Goal: Information Seeking & Learning: Learn about a topic

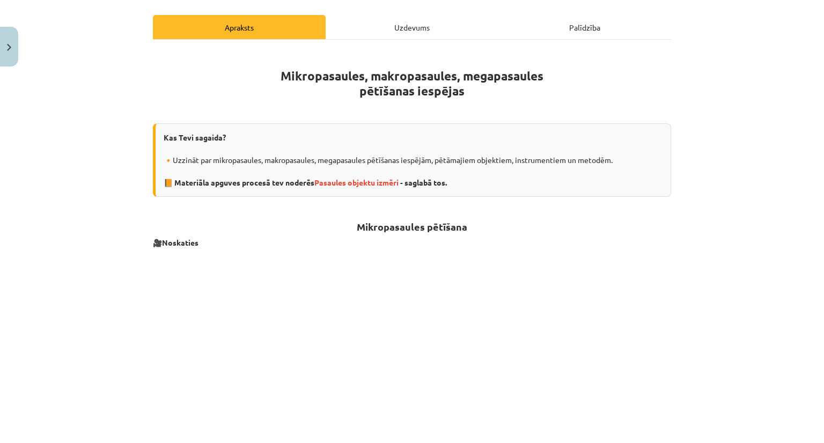
scroll to position [161, 0]
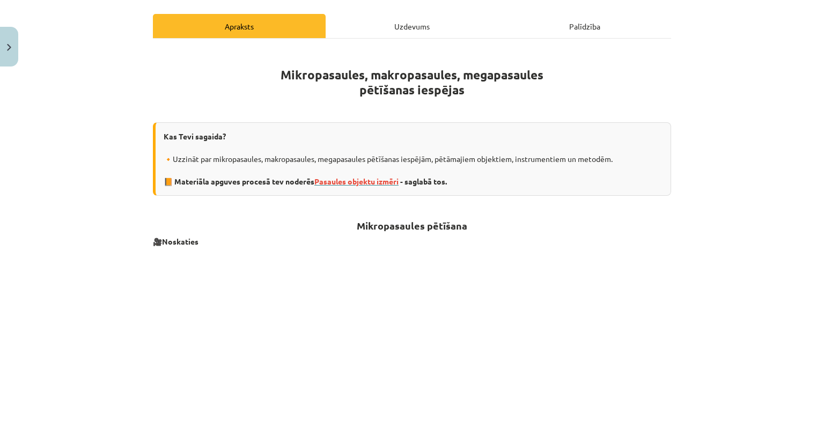
click at [370, 179] on span "Pasaules objektu izmēri" at bounding box center [357, 182] width 84 height 10
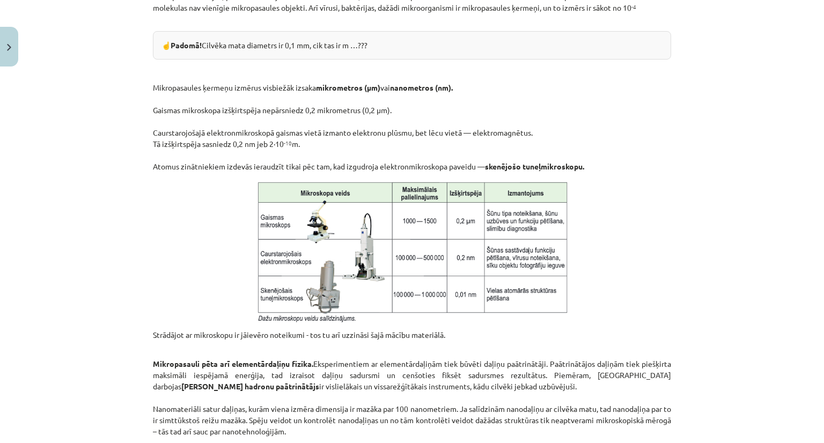
scroll to position [644, 0]
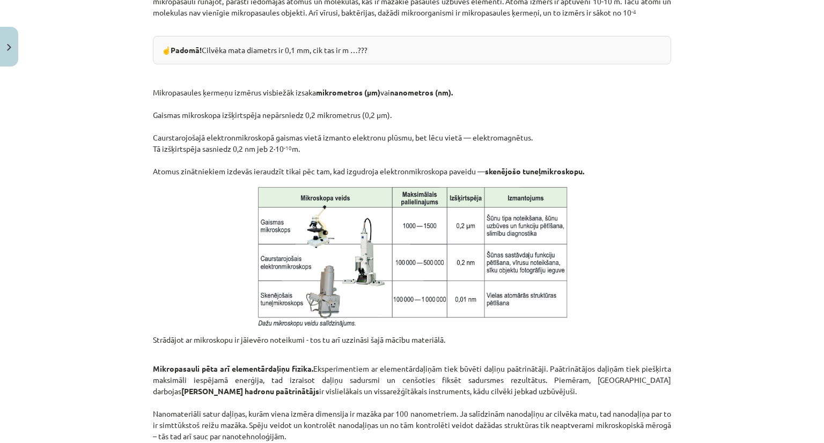
drag, startPoint x: 483, startPoint y: 170, endPoint x: 626, endPoint y: 172, distance: 143.3
click at [626, 172] on p "Mikropasaules ķermeņu izmērus visbiežāk izsaka mikrometros (μm) vai nanometros …" at bounding box center [412, 120] width 519 height 113
click at [614, 172] on p "Mikropasaules ķermeņu izmērus visbiežāk izsaka mikrometros (μm) vai nanometros …" at bounding box center [412, 120] width 519 height 113
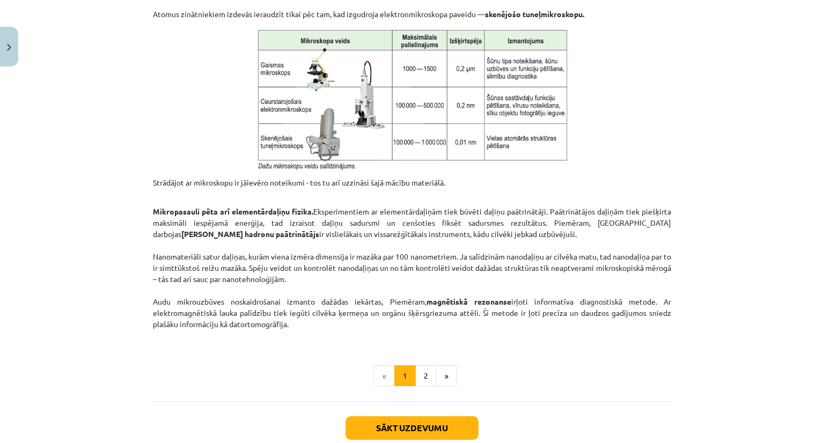
scroll to position [805, 0]
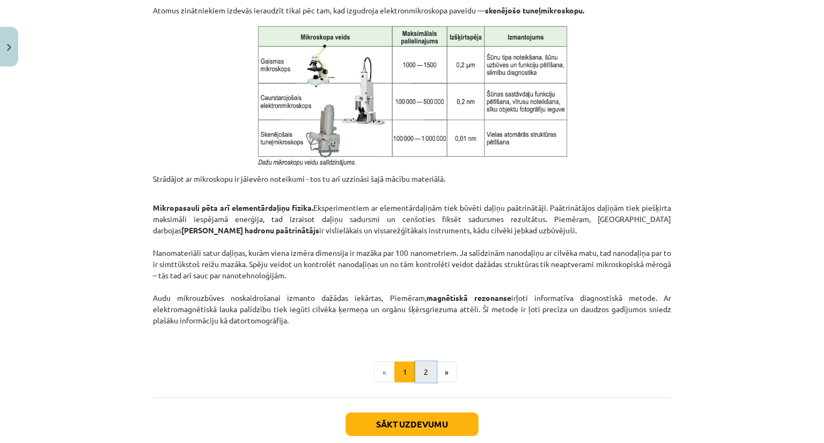
click at [423, 380] on button "2" at bounding box center [425, 372] width 21 height 21
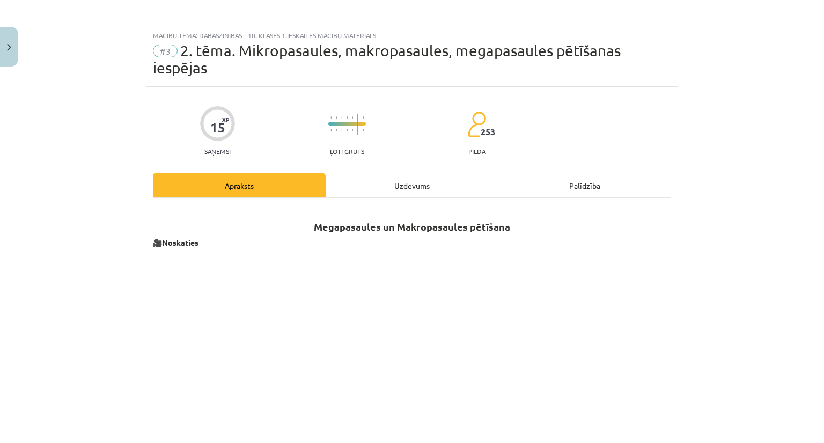
scroll to position [0, 0]
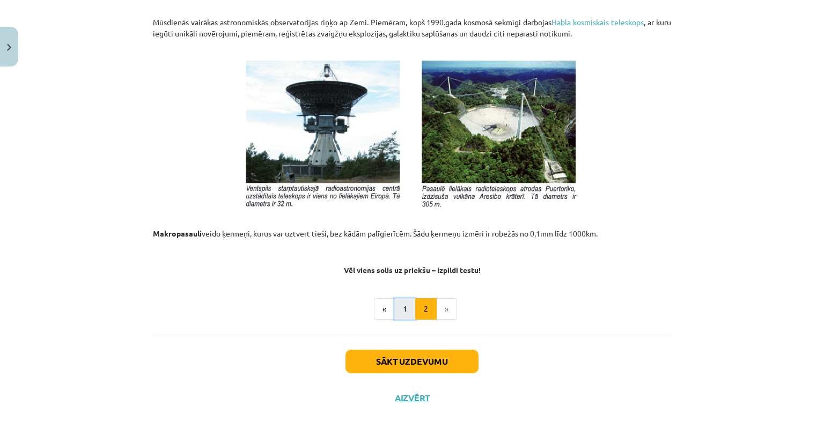
click at [406, 312] on button "1" at bounding box center [405, 308] width 21 height 21
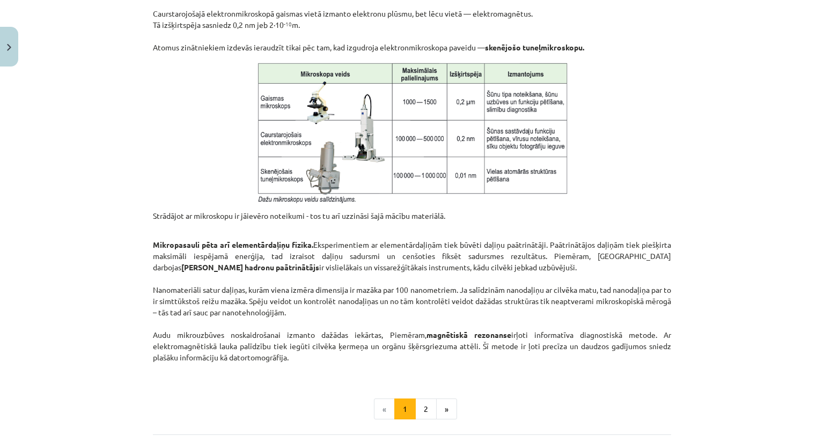
scroll to position [784, 0]
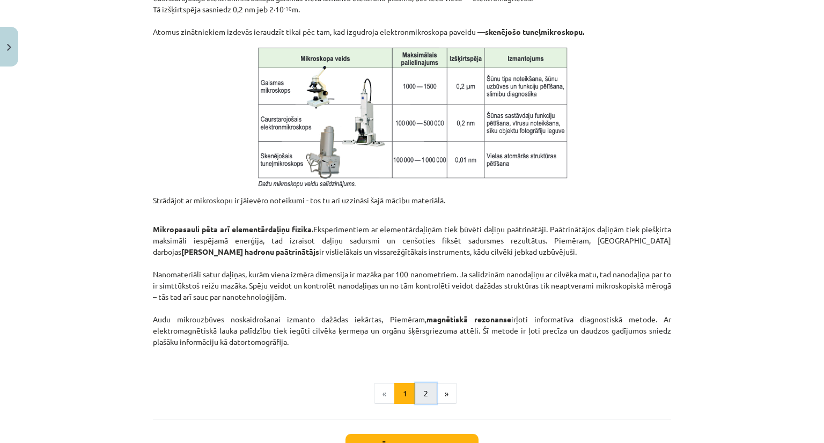
click at [422, 385] on button "2" at bounding box center [425, 393] width 21 height 21
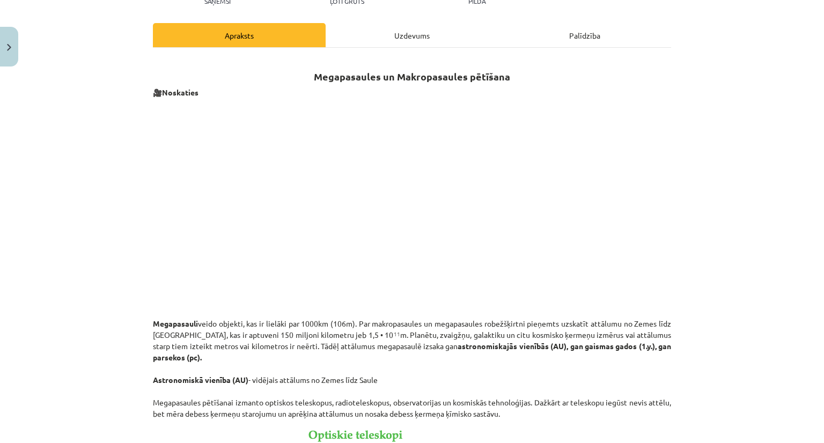
scroll to position [0, 0]
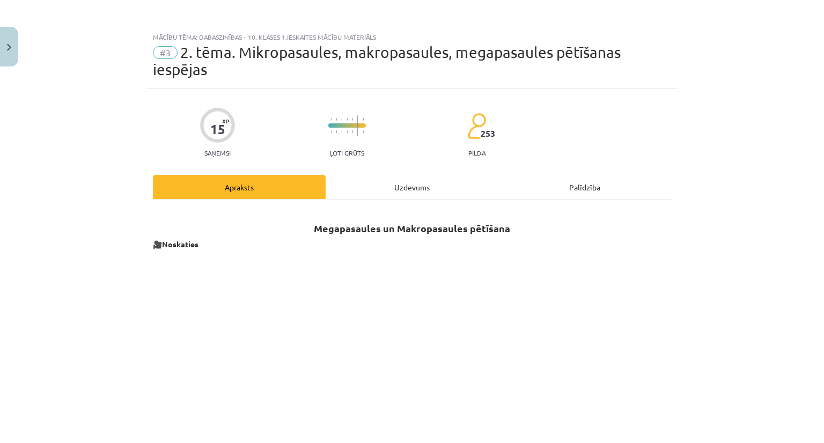
click at [406, 187] on div "Uzdevums" at bounding box center [412, 187] width 173 height 24
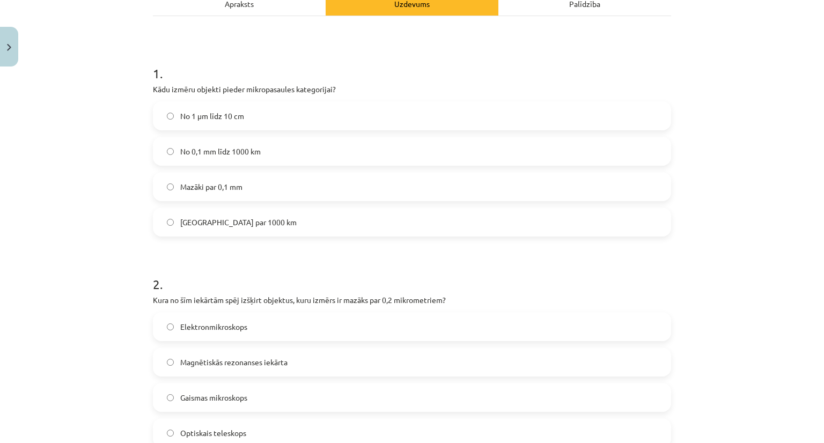
scroll to position [188, 0]
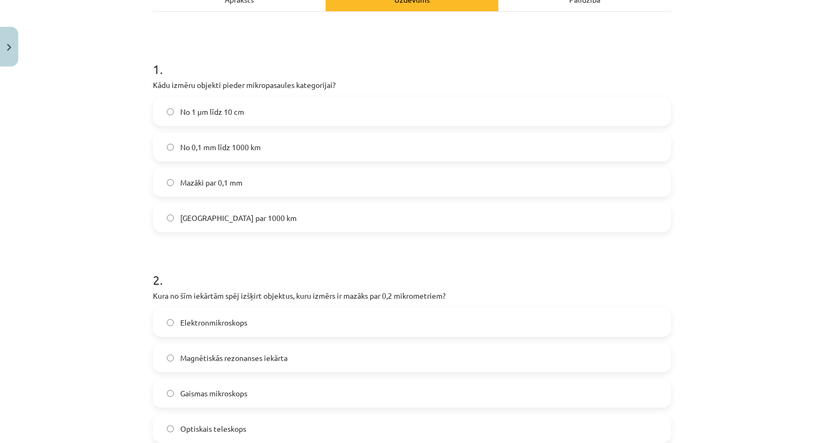
click at [249, 181] on label "Mazāki par 0,1 mm" at bounding box center [412, 182] width 516 height 27
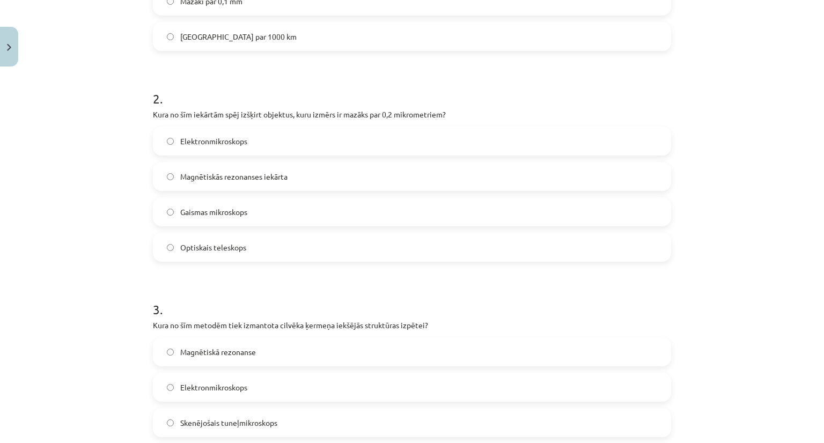
scroll to position [403, 0]
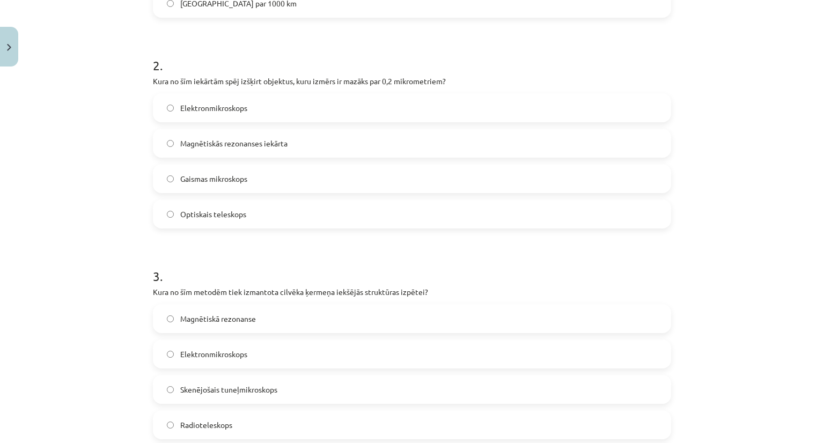
click at [222, 108] on span "Elektronmikroskops" at bounding box center [213, 108] width 67 height 11
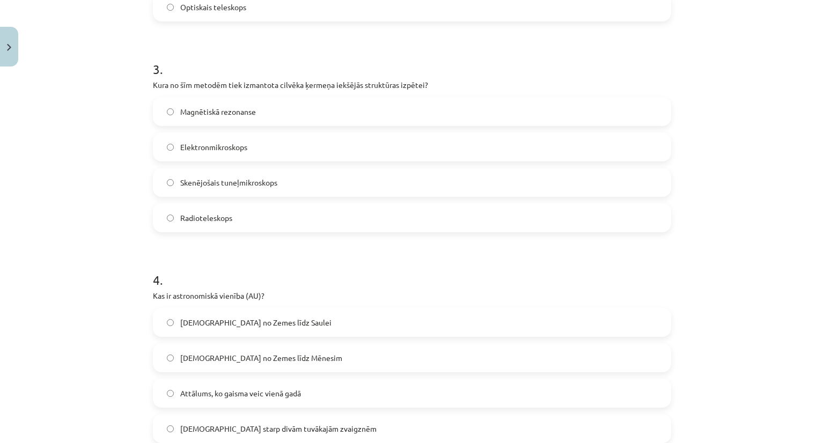
scroll to position [617, 0]
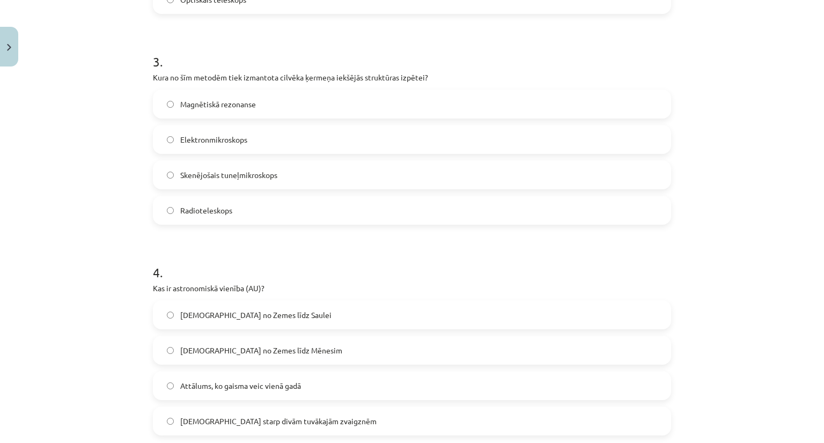
click at [201, 100] on span "Magnētiskā rezonanse" at bounding box center [218, 104] width 76 height 11
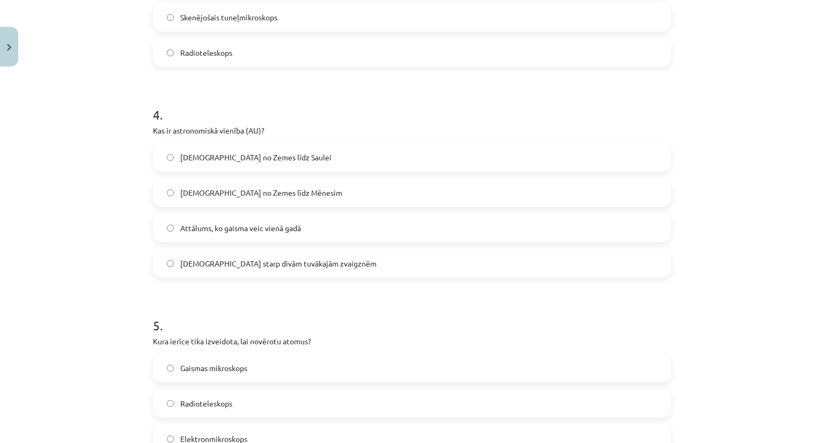
scroll to position [778, 0]
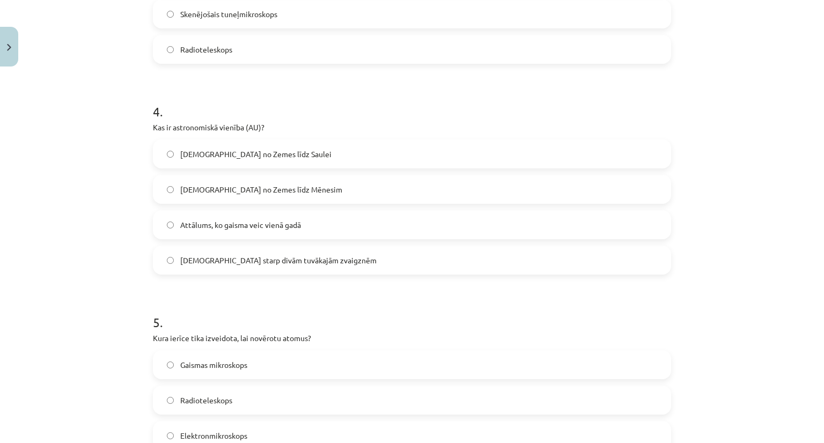
click at [269, 158] on span "Attālums no Zemes līdz Saulei" at bounding box center [255, 154] width 151 height 11
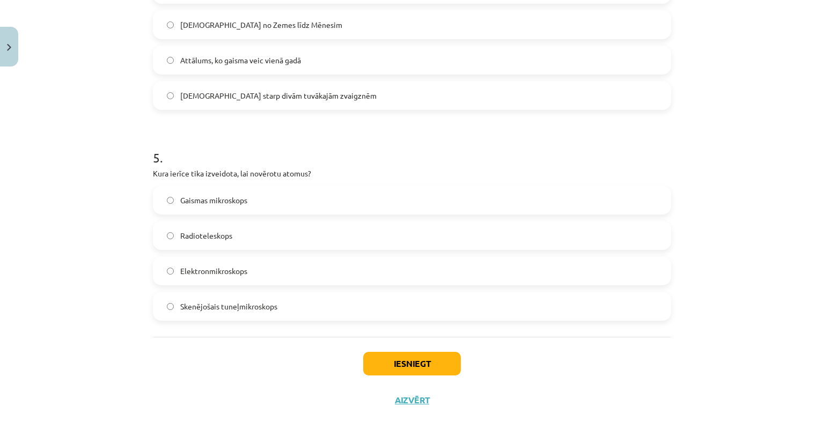
scroll to position [945, 0]
click at [273, 308] on span "Skenējošais tuneļmikroskops" at bounding box center [228, 305] width 97 height 11
click at [391, 368] on button "Iesniegt" at bounding box center [412, 363] width 98 height 24
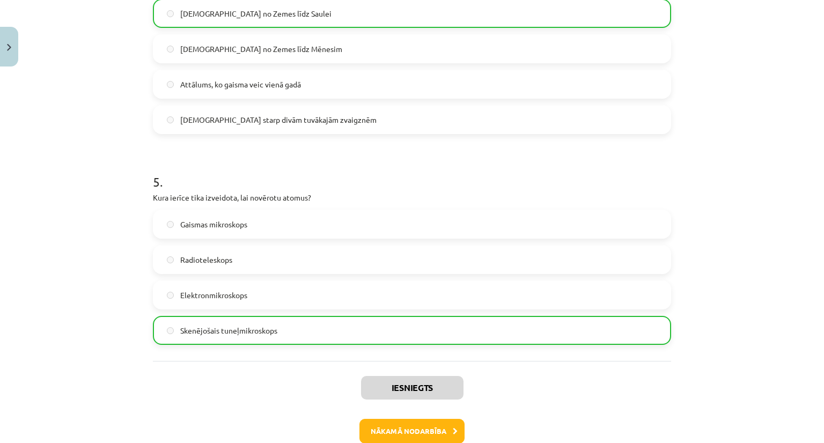
scroll to position [979, 0]
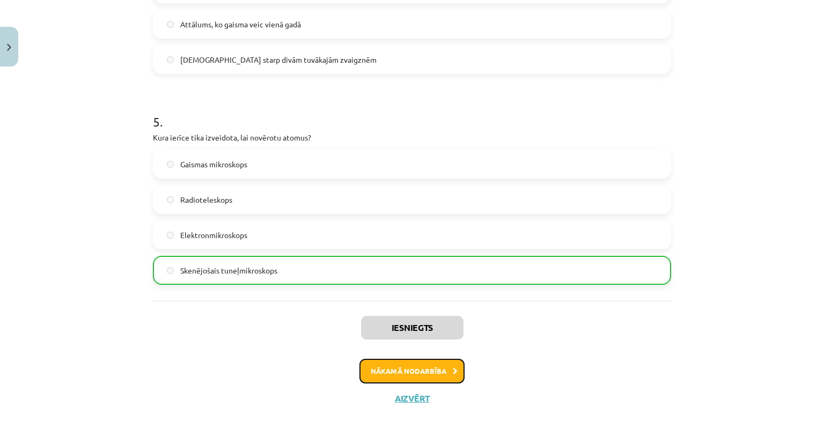
click at [414, 378] on button "Nākamā nodarbība" at bounding box center [412, 371] width 105 height 25
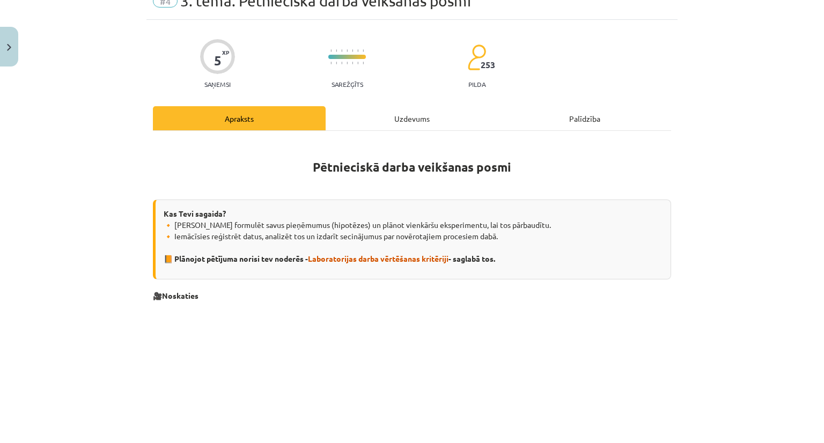
scroll to position [27, 0]
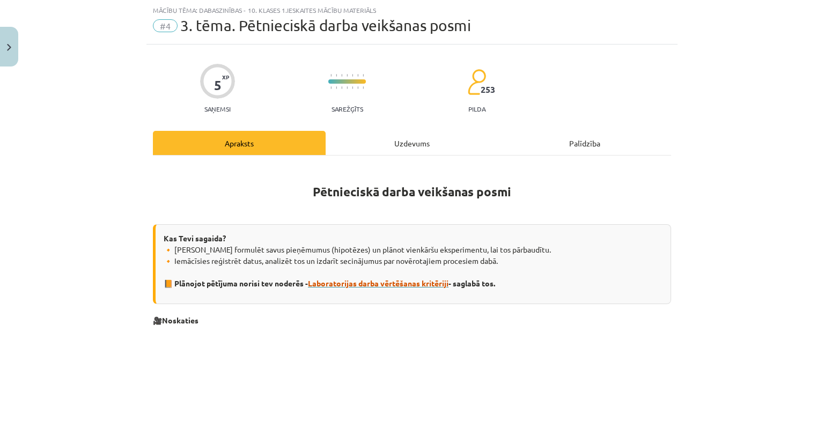
click at [403, 282] on span "Laboratorijas darba vērtēšanas kritēriji" at bounding box center [378, 284] width 141 height 10
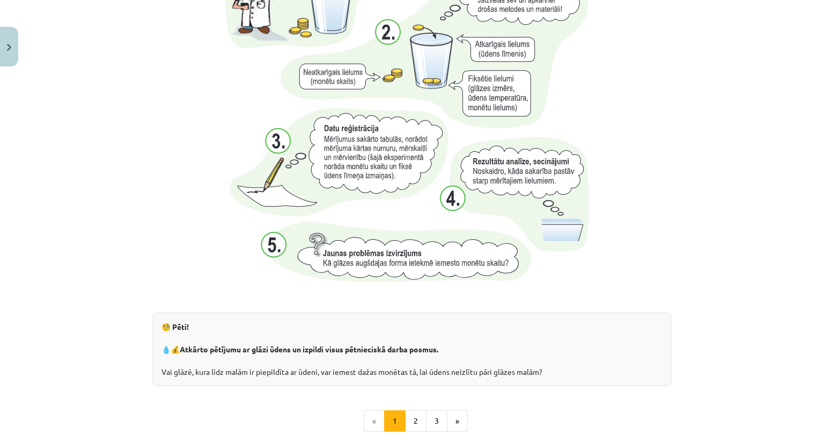
scroll to position [1020, 0]
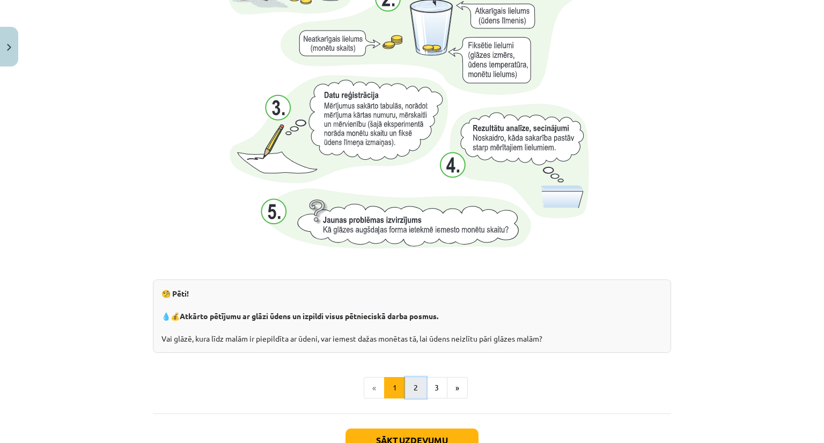
click at [418, 391] on button "2" at bounding box center [415, 387] width 21 height 21
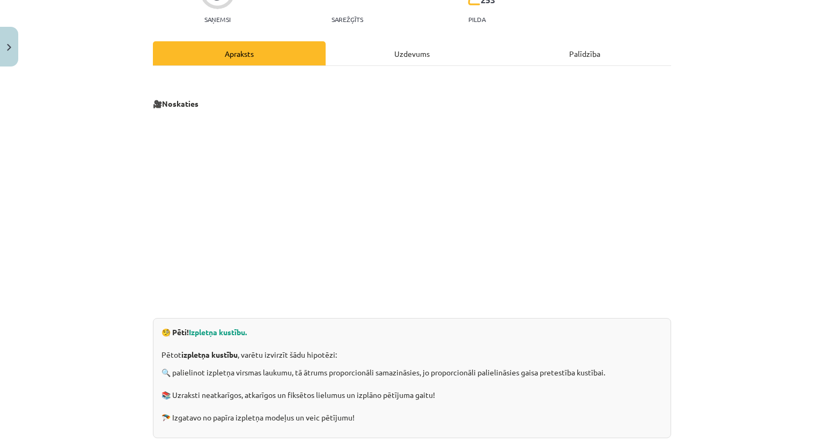
scroll to position [138, 0]
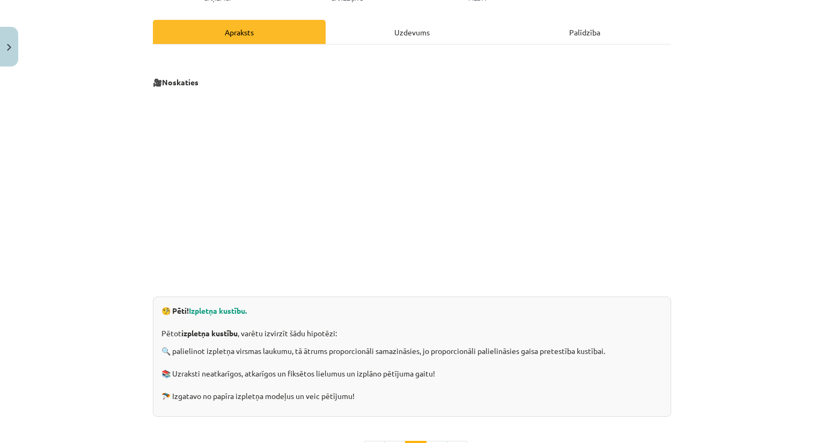
click at [214, 313] on span "Izpletņa kustību." at bounding box center [218, 311] width 58 height 10
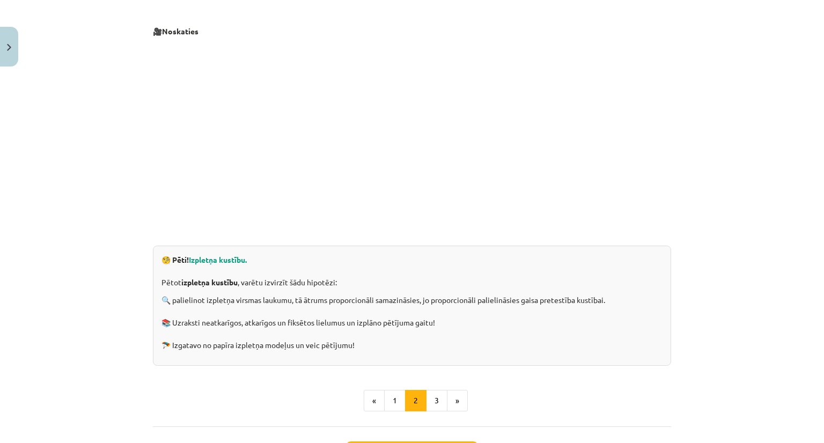
scroll to position [192, 0]
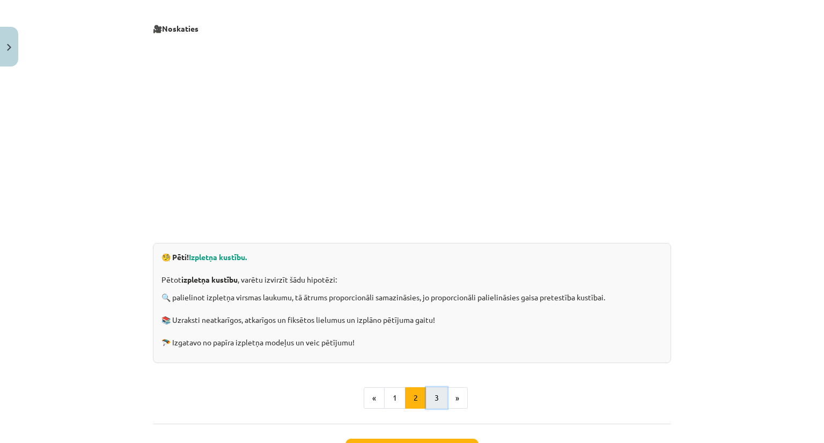
click at [426, 398] on button "3" at bounding box center [436, 398] width 21 height 21
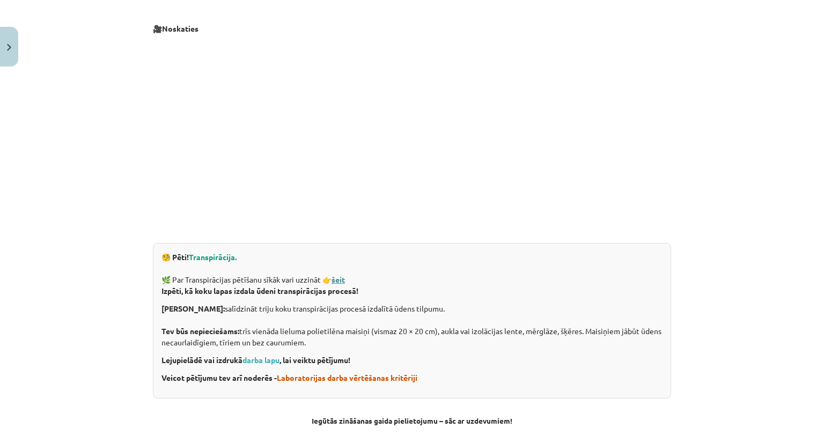
click at [338, 282] on strong "šeit" at bounding box center [338, 280] width 13 height 10
click at [271, 363] on link "darba lapu" at bounding box center [261, 360] width 37 height 10
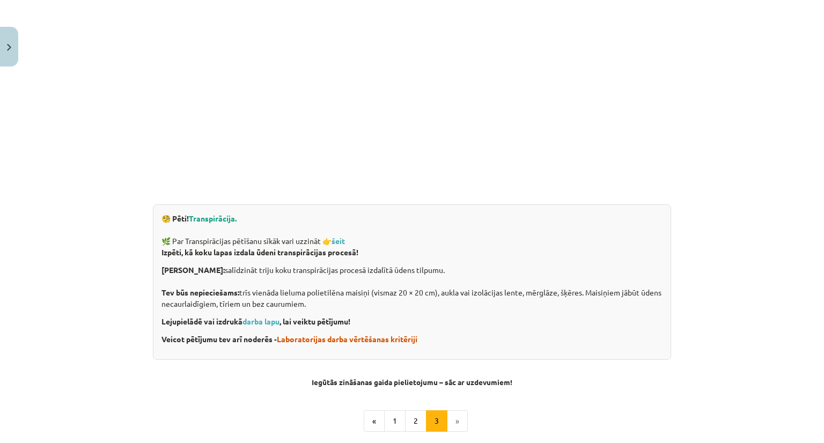
scroll to position [235, 0]
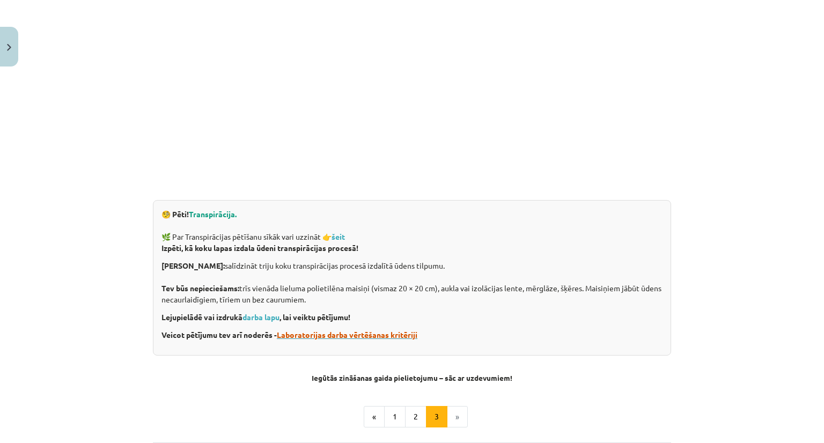
click at [296, 334] on span "Laboratorijas darba vērtēšanas kritēriji" at bounding box center [347, 335] width 141 height 10
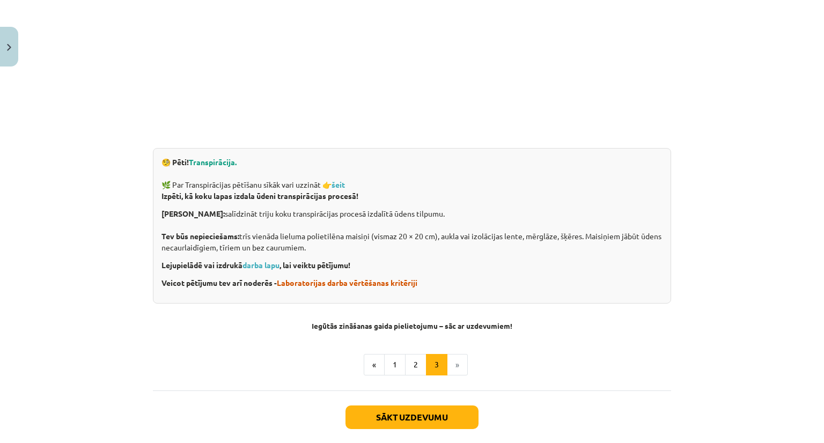
scroll to position [288, 0]
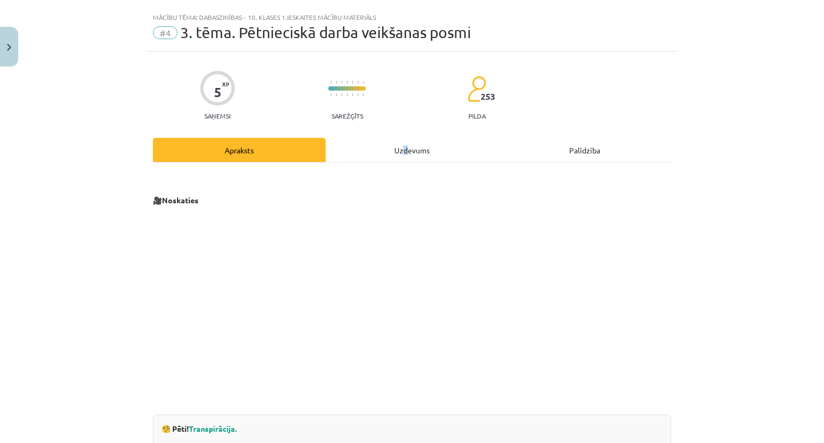
click at [402, 146] on div "Uzdevums" at bounding box center [412, 150] width 173 height 24
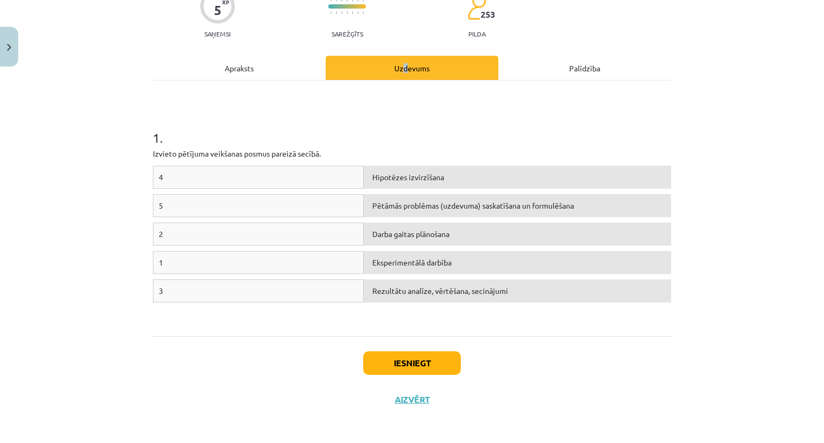
scroll to position [103, 0]
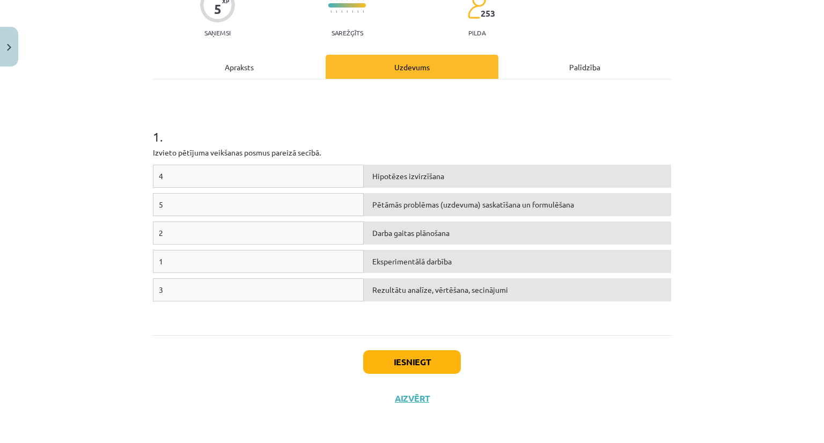
drag, startPoint x: 225, startPoint y: 260, endPoint x: 322, endPoint y: 250, distance: 97.7
click at [326, 251] on div "1" at bounding box center [258, 261] width 211 height 23
click at [287, 254] on div "1" at bounding box center [258, 261] width 211 height 23
click at [245, 262] on div "1" at bounding box center [258, 261] width 211 height 23
drag, startPoint x: 166, startPoint y: 231, endPoint x: 236, endPoint y: 236, distance: 69.9
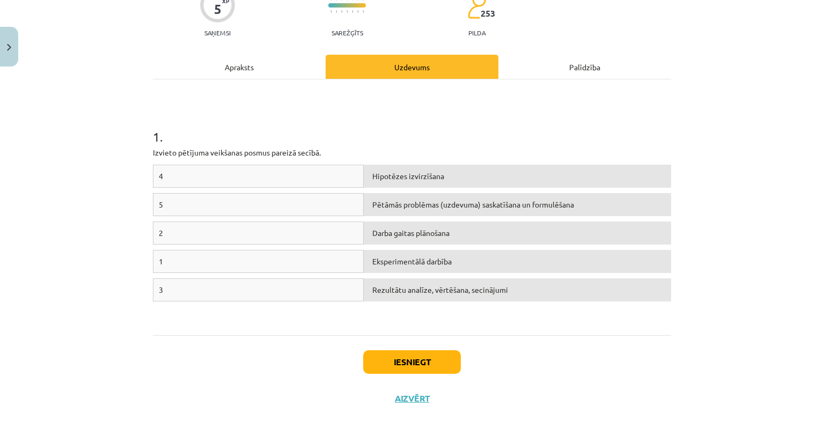
click at [236, 236] on div "2" at bounding box center [258, 233] width 211 height 23
drag, startPoint x: 172, startPoint y: 263, endPoint x: 395, endPoint y: 209, distance: 229.3
click at [395, 209] on div "4 Hipotēzes izvirzīšana 5 Pētāmās problēmas (uzdevuma) saskatīšana un formulēša…" at bounding box center [412, 245] width 519 height 161
click at [318, 256] on div "1" at bounding box center [258, 261] width 211 height 23
click at [153, 258] on div "1" at bounding box center [258, 261] width 211 height 23
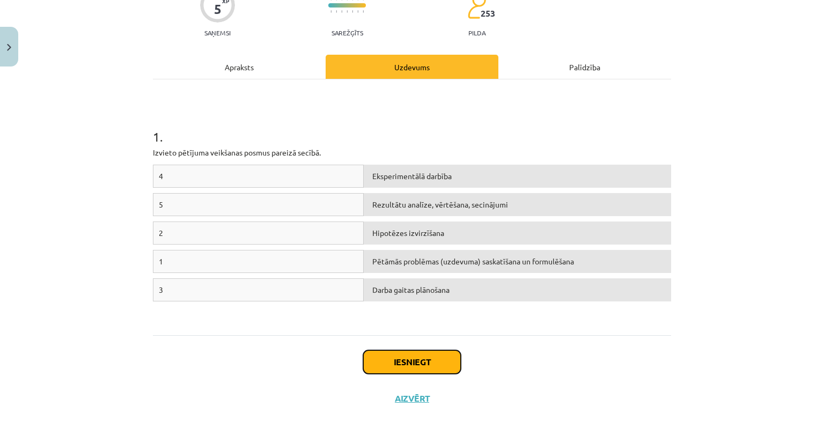
click at [386, 363] on button "Iesniegt" at bounding box center [412, 363] width 98 height 24
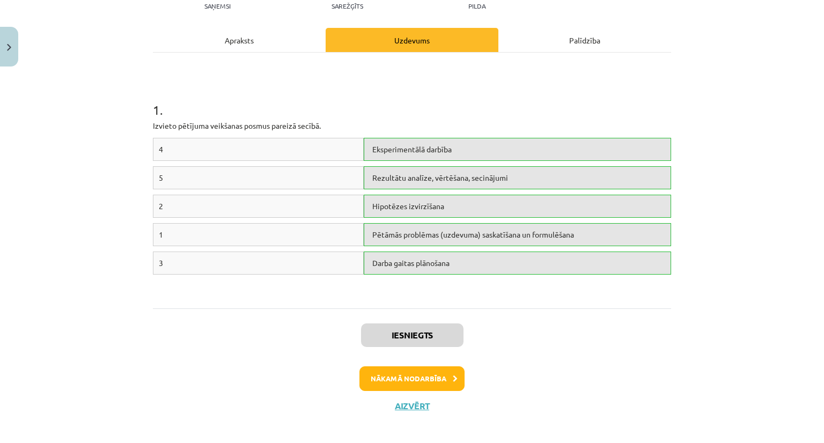
scroll to position [137, 0]
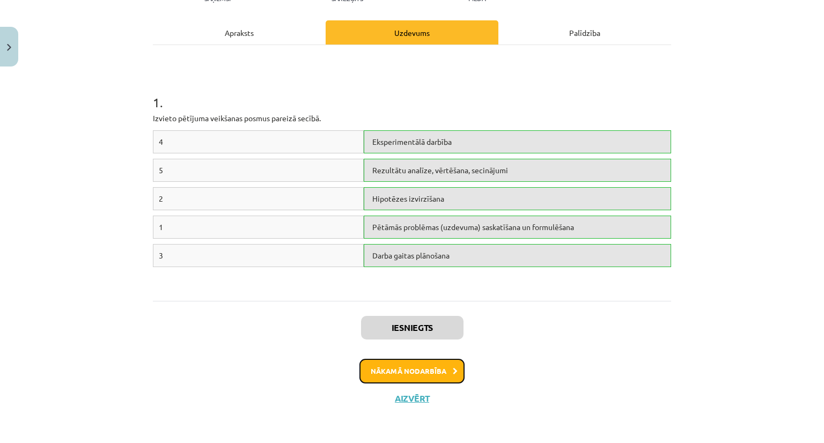
click at [416, 376] on button "Nākamā nodarbība" at bounding box center [412, 371] width 105 height 25
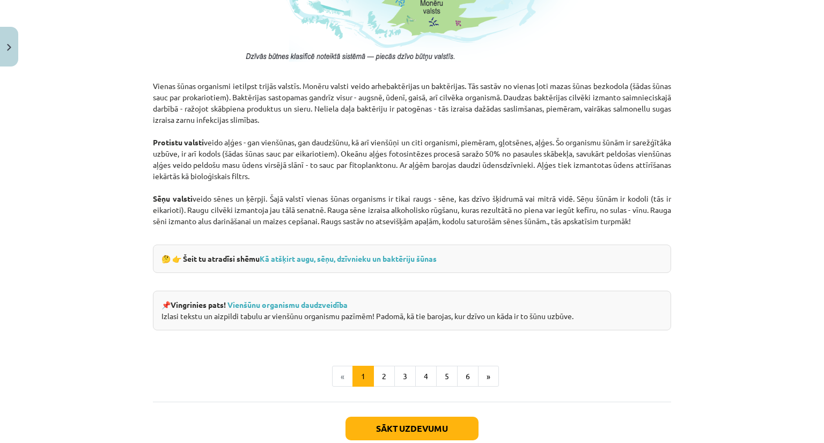
scroll to position [939, 0]
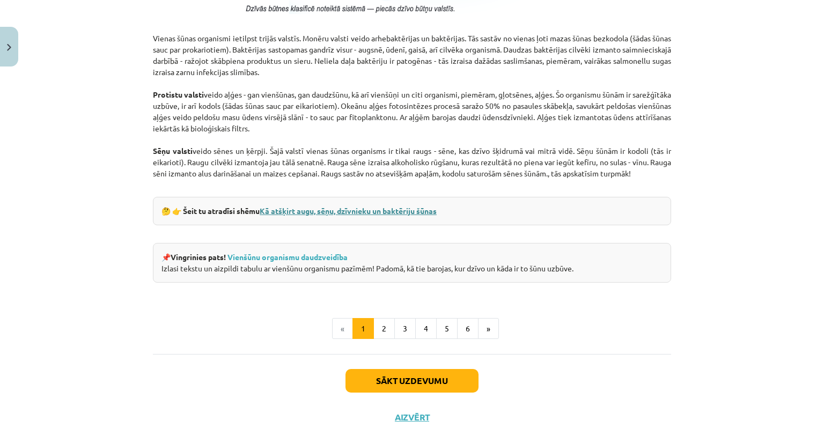
click at [330, 208] on link "Kā atšķirt augu, sēņu, dzīvnieku un baktēriju šūnas" at bounding box center [348, 211] width 177 height 10
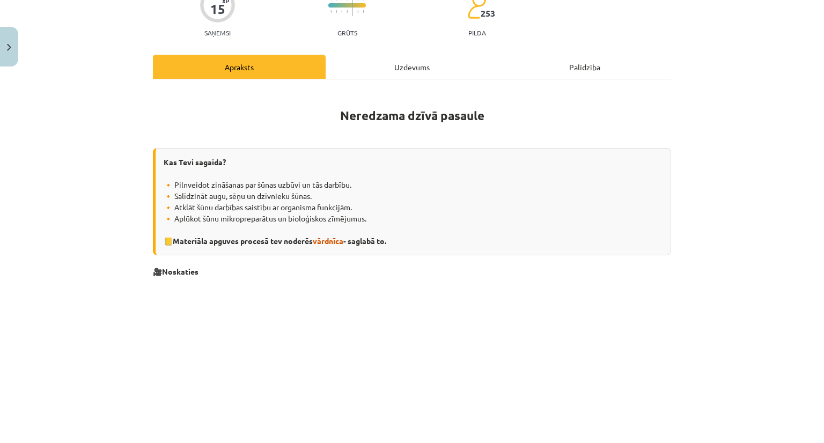
scroll to position [107, 0]
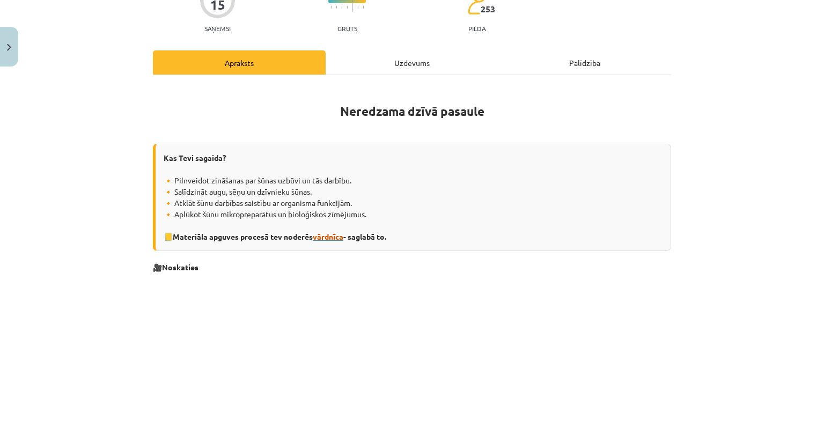
click at [322, 239] on span "vārdnīca" at bounding box center [328, 237] width 31 height 10
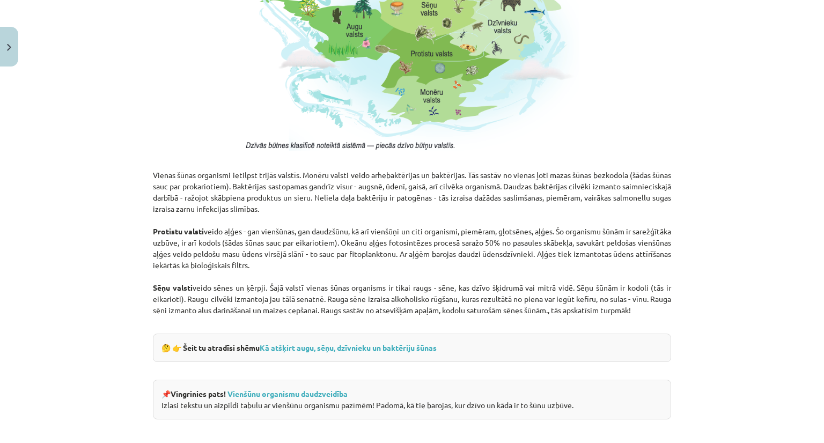
scroll to position [805, 0]
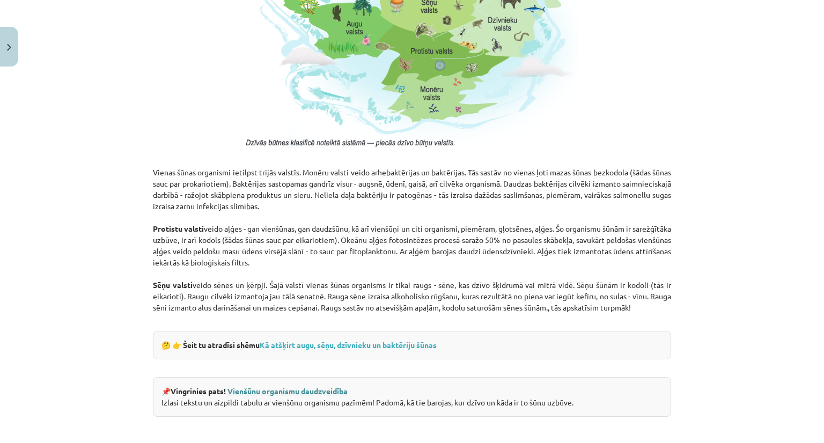
click at [302, 391] on link "Vienšūnu organismu daudzveidība" at bounding box center [288, 391] width 120 height 10
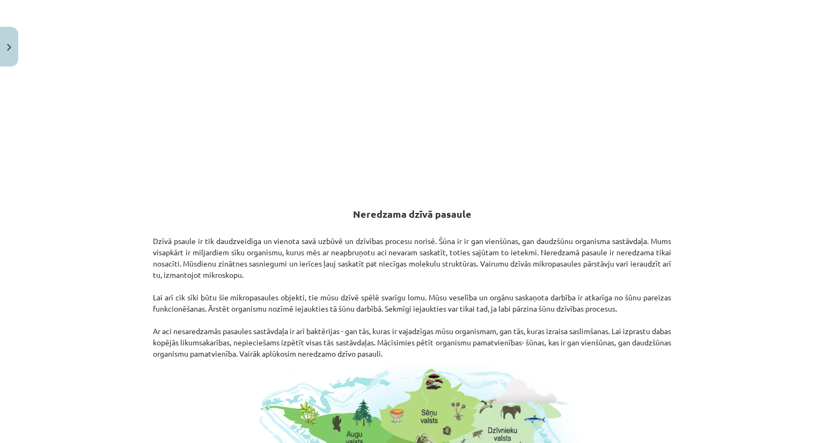
scroll to position [260, 0]
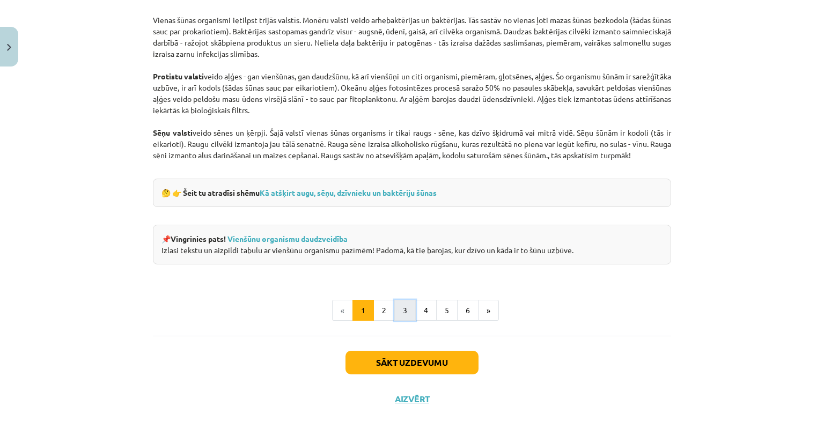
click at [400, 316] on button "3" at bounding box center [405, 310] width 21 height 21
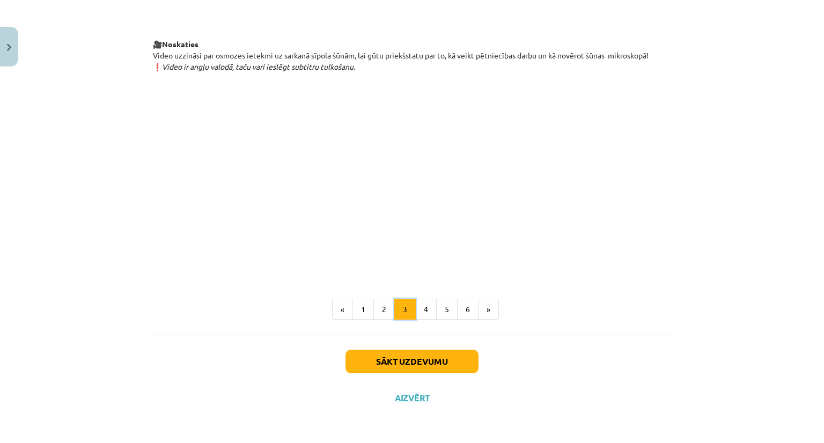
scroll to position [1207, 0]
click at [378, 304] on button "2" at bounding box center [384, 309] width 21 height 21
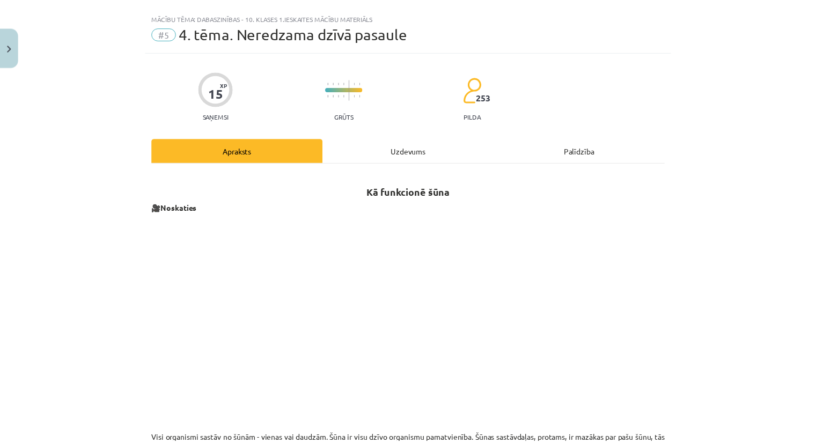
scroll to position [0, 0]
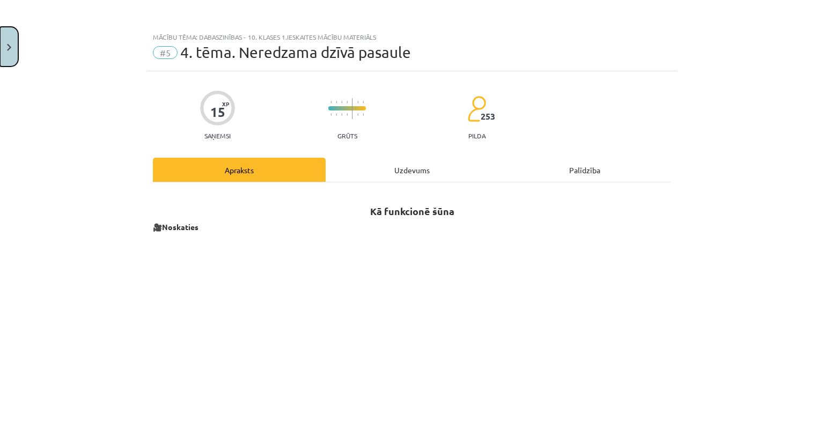
click at [9, 55] on button "Close" at bounding box center [9, 47] width 18 height 40
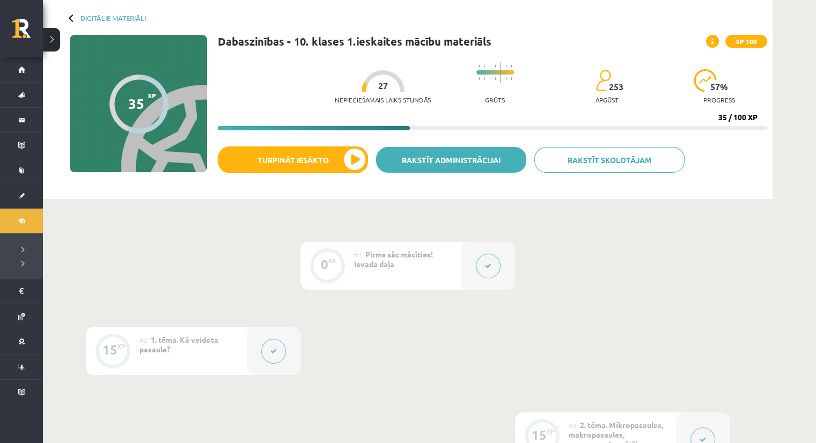
scroll to position [54, 0]
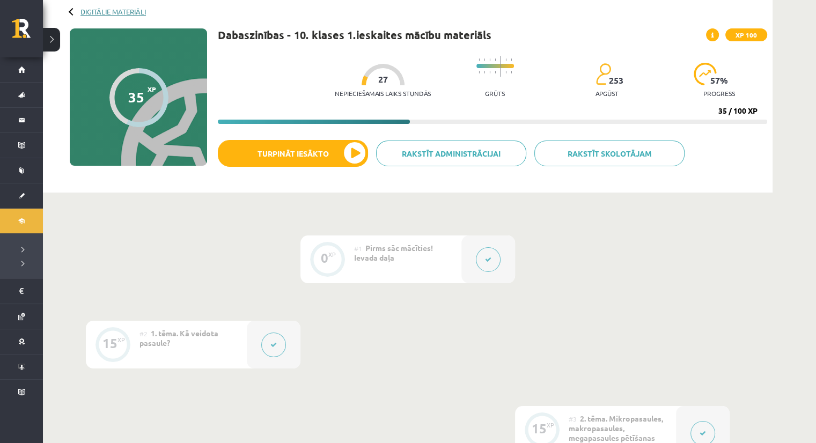
click at [94, 12] on link "Digitālie materiāli" at bounding box center [113, 12] width 65 height 8
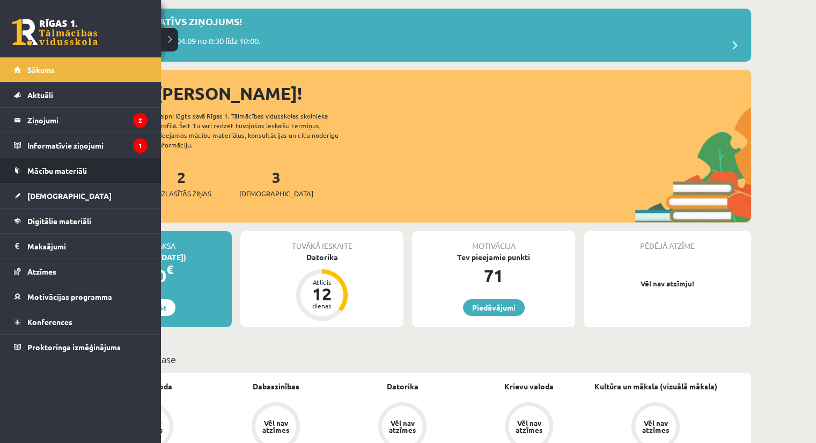
scroll to position [54, 0]
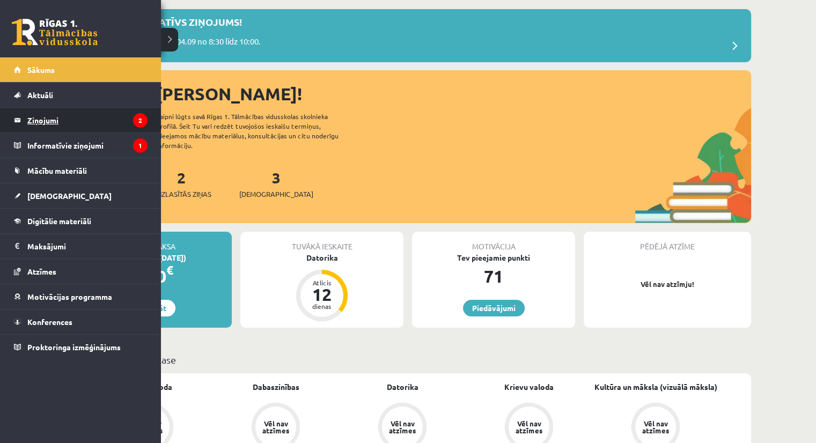
click at [39, 121] on legend "Ziņojumi 2" at bounding box center [87, 120] width 120 height 25
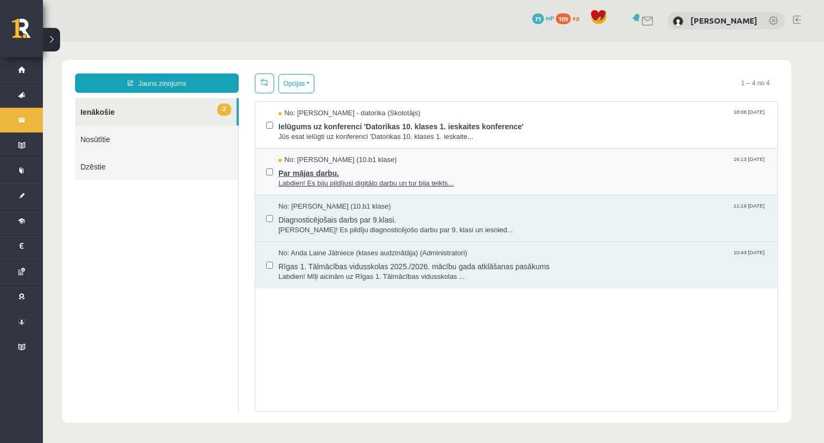
click at [321, 181] on span "Labdien! Es biju pildījusi digitālo darbu un tur bija teikts..." at bounding box center [523, 184] width 488 height 10
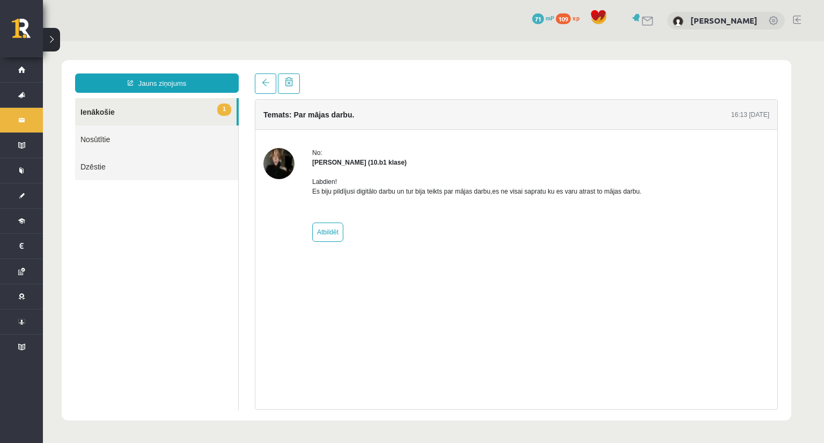
click at [130, 115] on link "1 Ienākošie" at bounding box center [156, 111] width 162 height 27
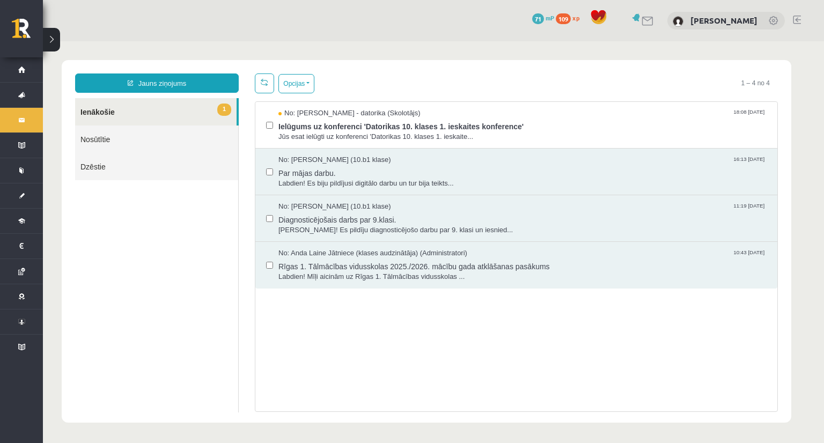
click at [98, 108] on link "1 Ienākošie" at bounding box center [156, 111] width 162 height 27
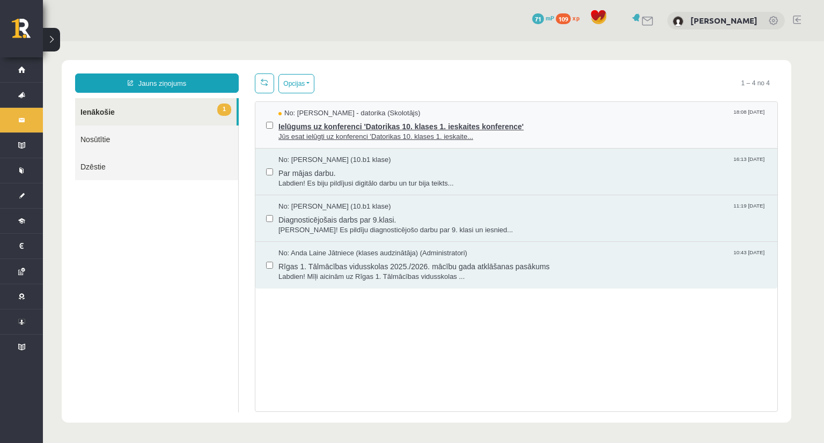
click at [359, 126] on span "Ielūgums uz konferenci 'Datorikas 10. klases 1. ieskaites konference'" at bounding box center [523, 125] width 488 height 13
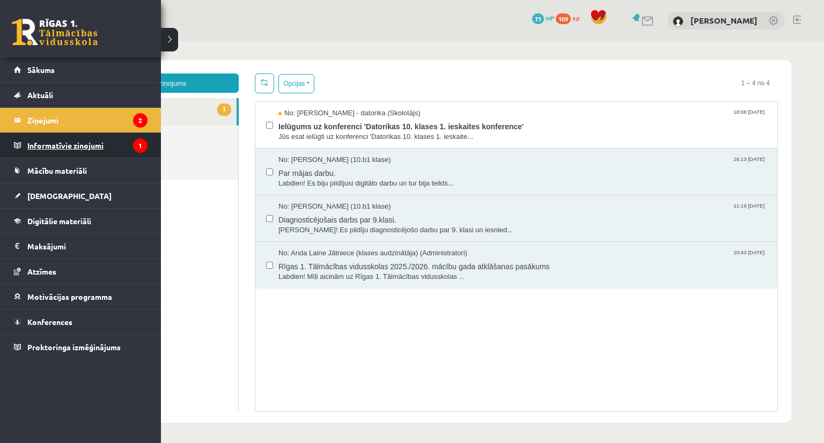
click at [54, 142] on legend "Informatīvie ziņojumi 1" at bounding box center [87, 145] width 120 height 25
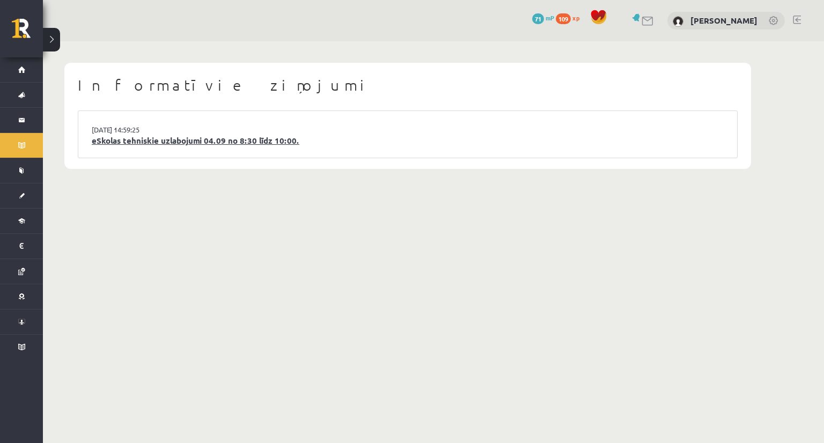
click at [112, 142] on link "eSkolas tehniskie uzlabojumi 04.09 no 8:30 līdz 10:00." at bounding box center [408, 141] width 632 height 12
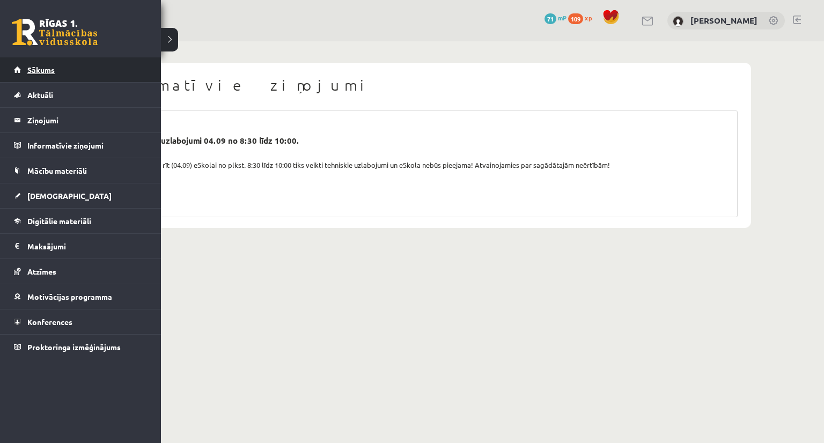
click at [37, 70] on span "Sākums" at bounding box center [40, 70] width 27 height 10
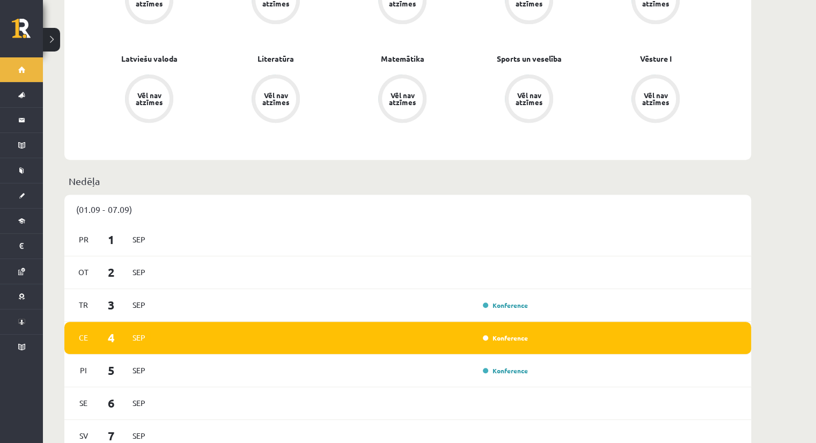
scroll to position [483, 0]
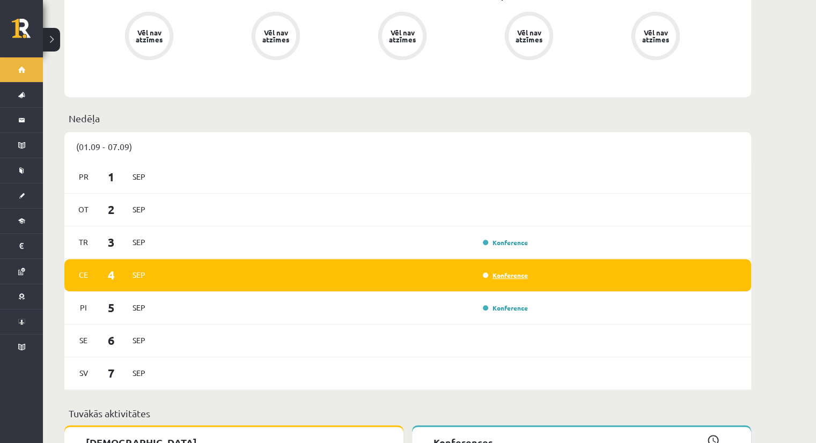
click at [492, 271] on link "Konference" at bounding box center [505, 275] width 45 height 9
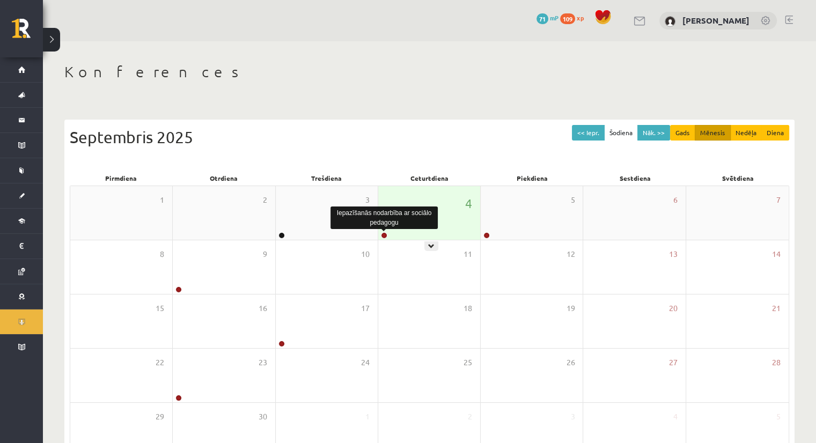
click at [386, 235] on link at bounding box center [384, 235] width 6 height 6
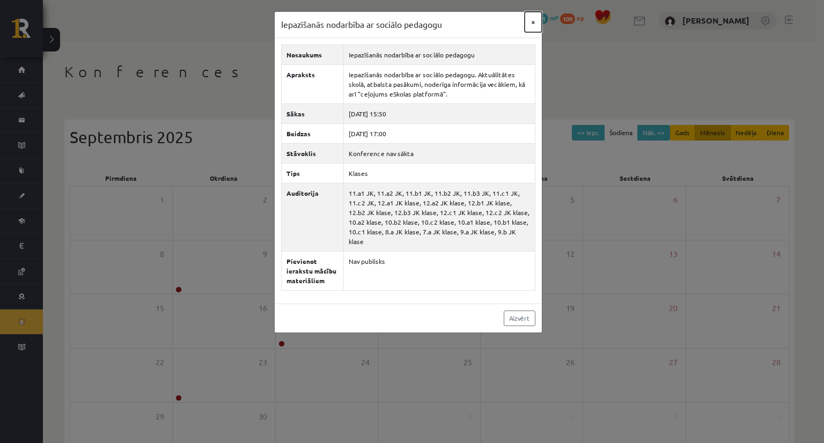
click at [532, 24] on button "×" at bounding box center [533, 22] width 17 height 20
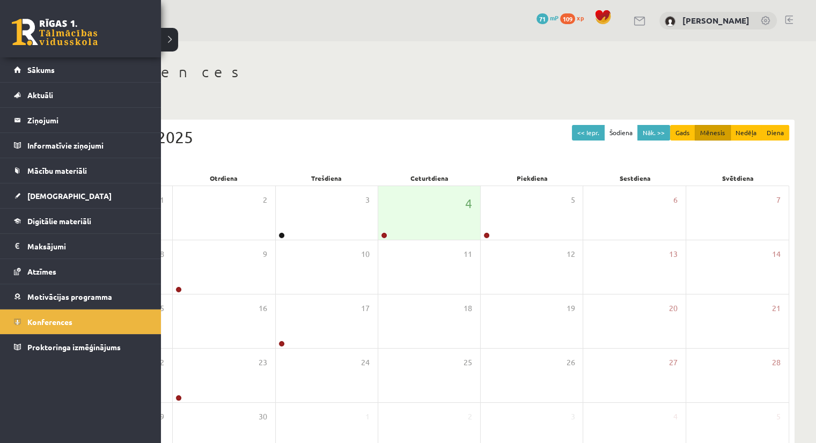
click at [39, 31] on link at bounding box center [55, 32] width 86 height 27
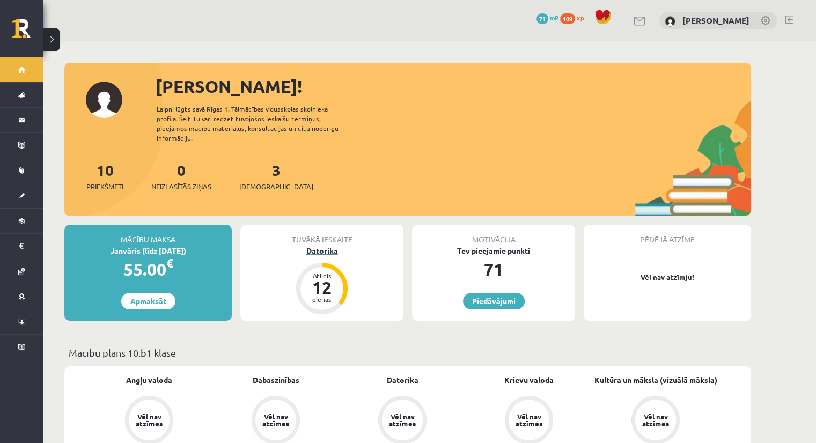
click at [319, 279] on div "12" at bounding box center [322, 287] width 32 height 17
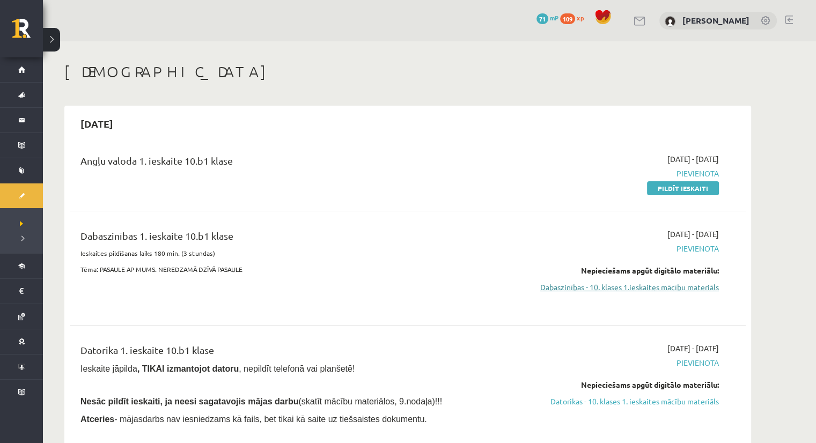
click at [618, 288] on link "Dabaszinības - 10. klases 1.ieskaites mācību materiāls" at bounding box center [618, 287] width 202 height 11
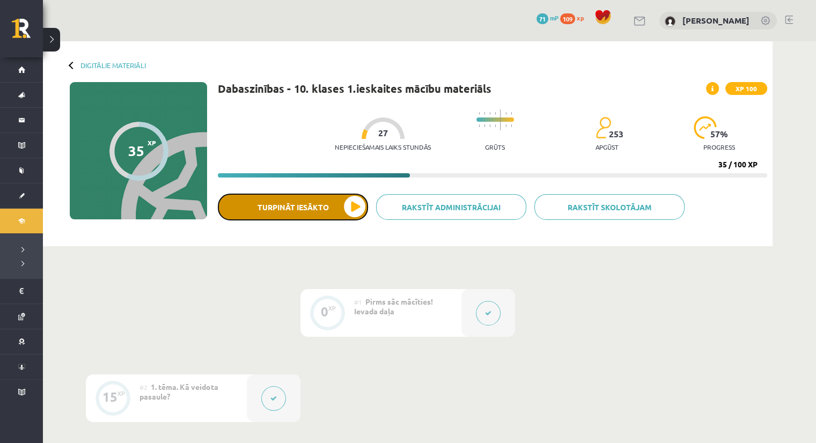
click at [348, 211] on button "Turpināt iesākto" at bounding box center [293, 207] width 150 height 27
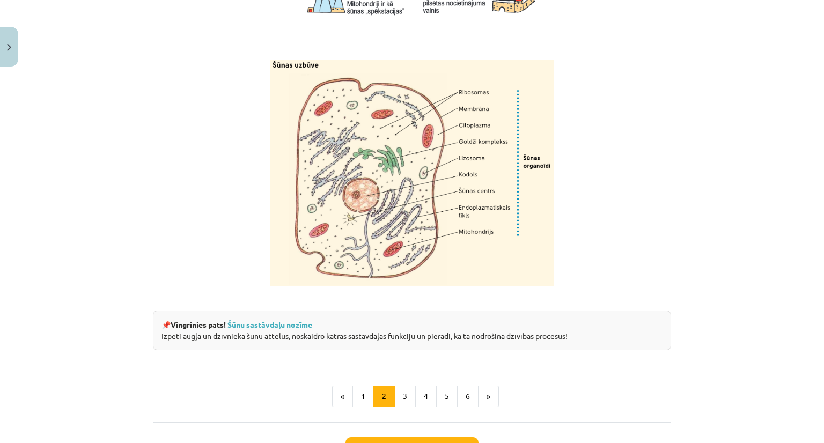
scroll to position [1181, 0]
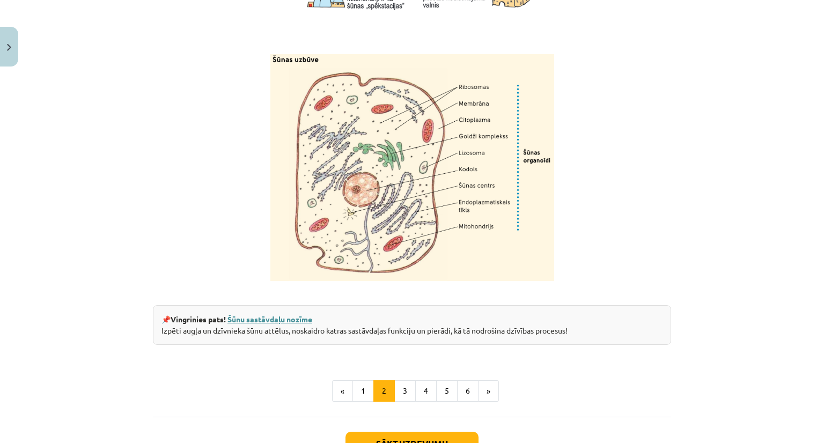
click at [278, 324] on link "Šūnu sastāvdaļu nozīme" at bounding box center [270, 320] width 85 height 10
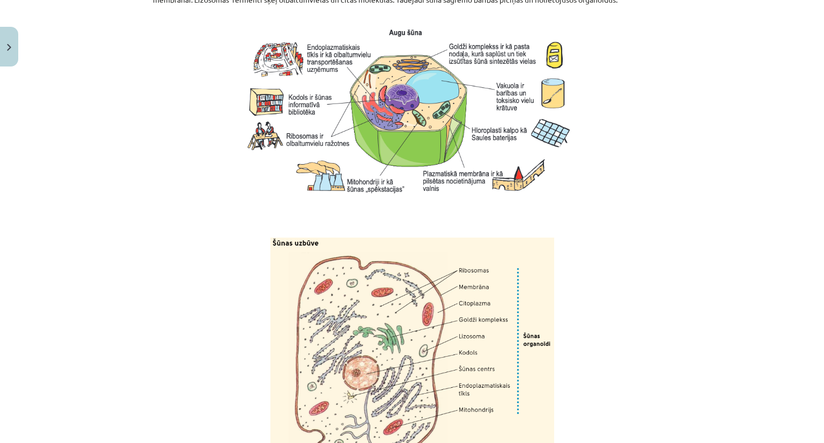
scroll to position [1296, 0]
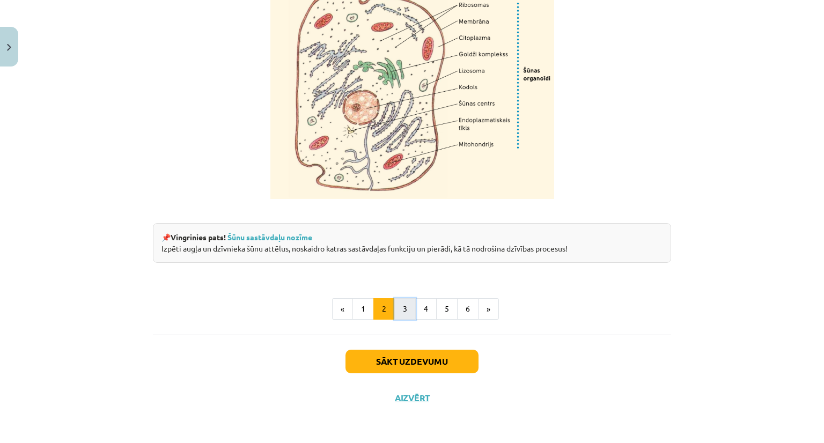
click at [406, 314] on button "3" at bounding box center [405, 308] width 21 height 21
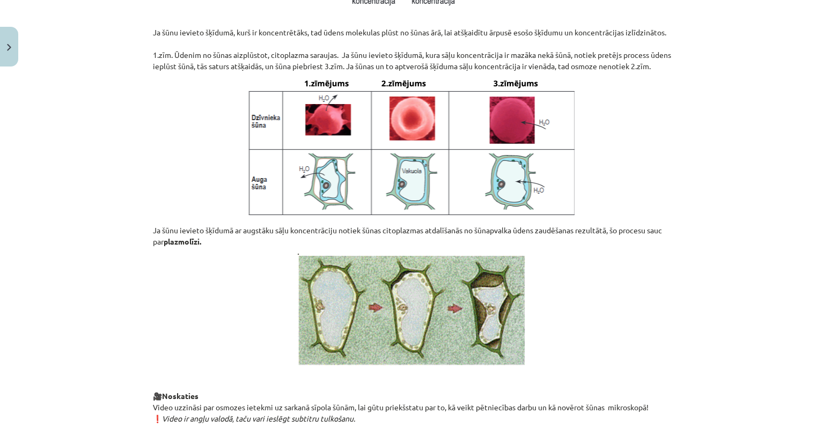
scroll to position [836, 0]
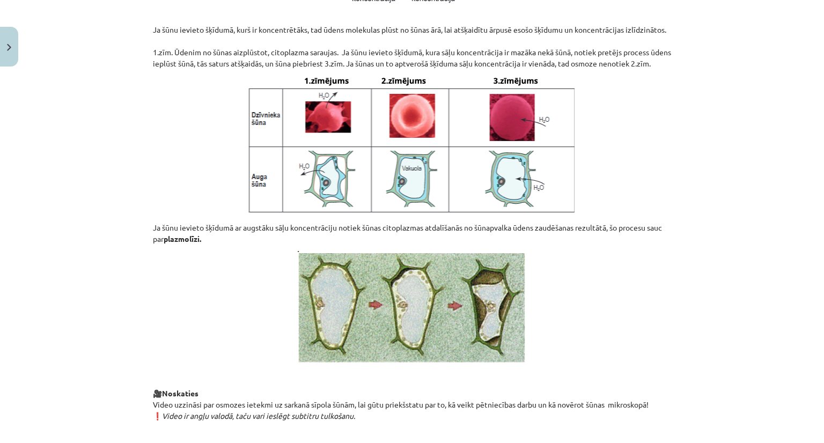
drag, startPoint x: 393, startPoint y: 287, endPoint x: 368, endPoint y: 274, distance: 28.6
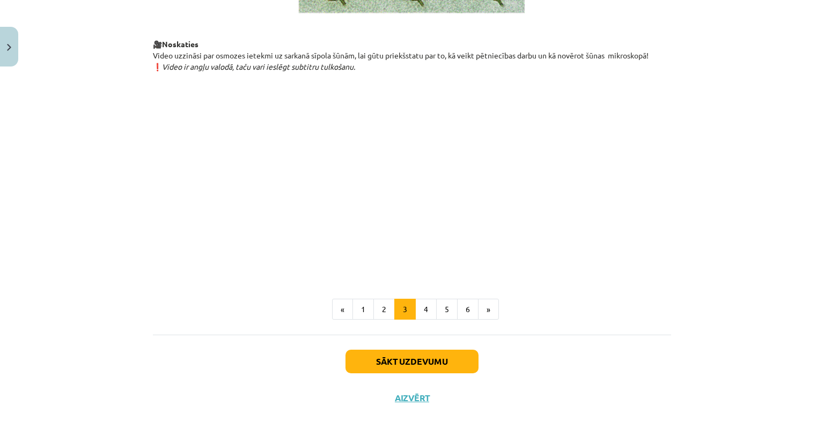
scroll to position [1200, 0]
click at [424, 319] on button "4" at bounding box center [425, 309] width 21 height 21
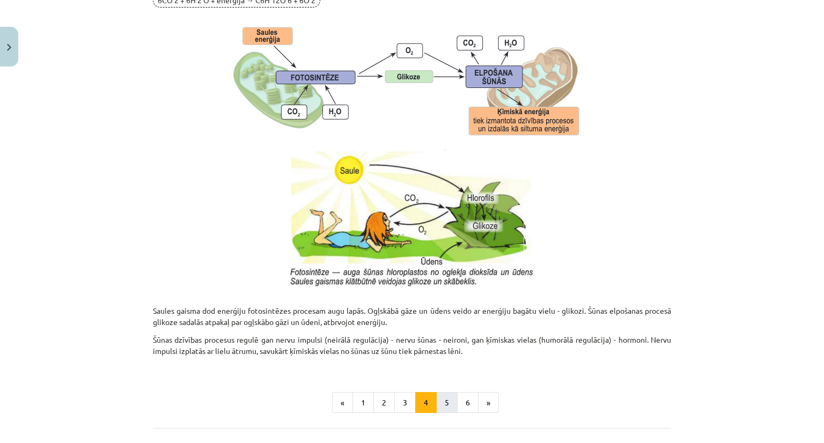
scroll to position [943, 0]
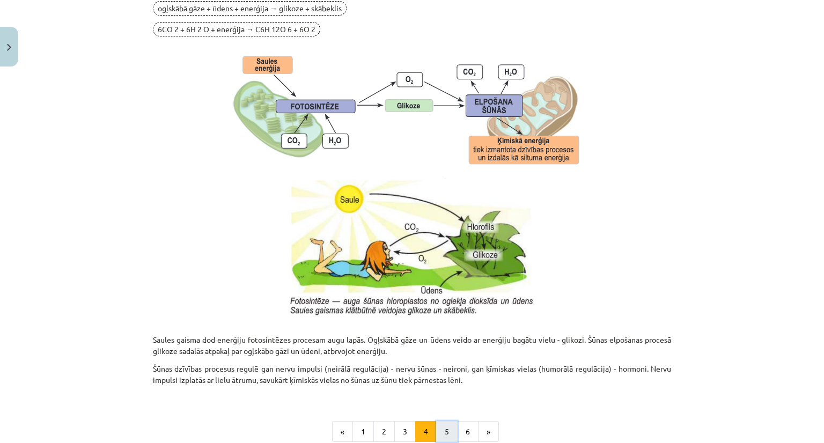
click at [439, 424] on button "5" at bounding box center [446, 431] width 21 height 21
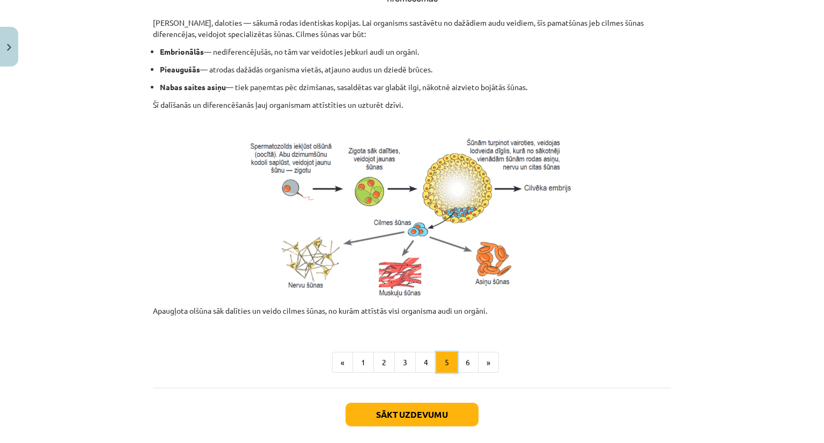
scroll to position [429, 0]
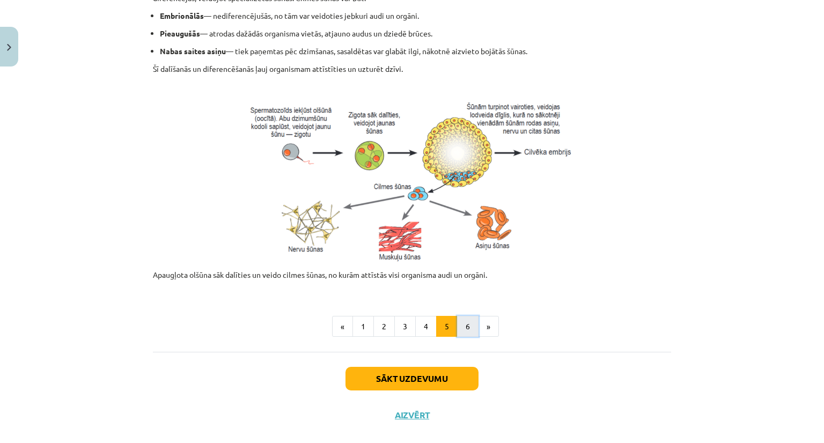
click at [466, 328] on button "6" at bounding box center [467, 326] width 21 height 21
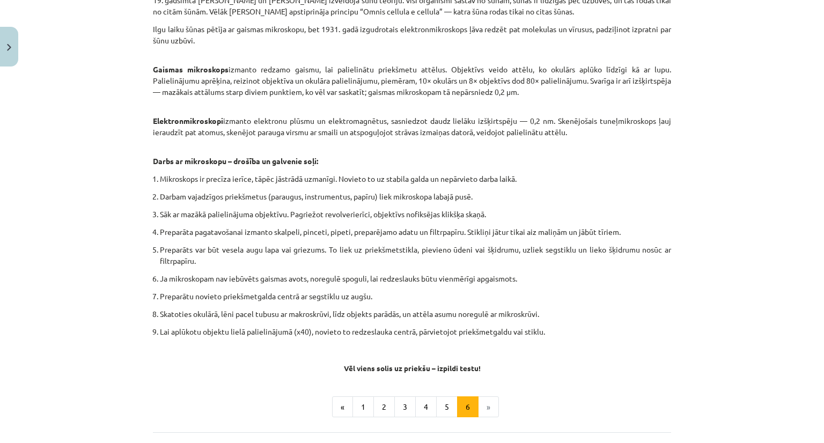
scroll to position [514, 0]
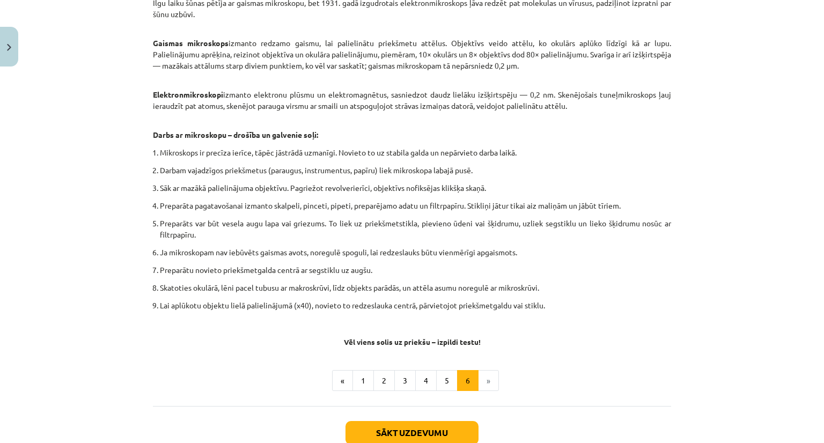
click at [484, 381] on li "»" at bounding box center [489, 380] width 20 height 21
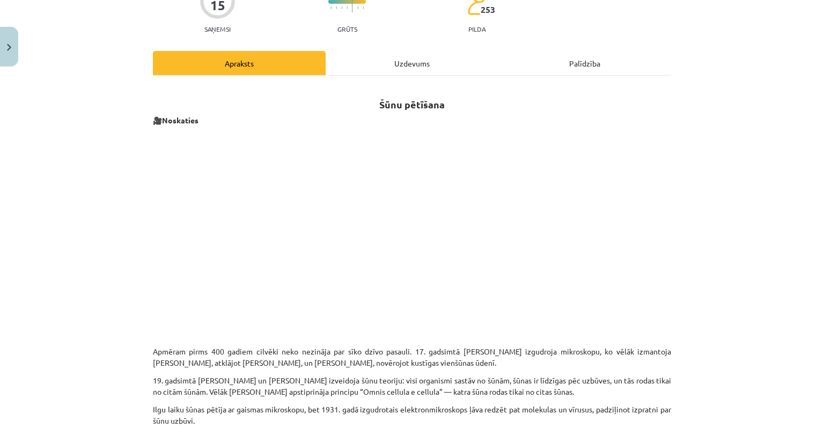
scroll to position [107, 0]
